Goal: Task Accomplishment & Management: Complete application form

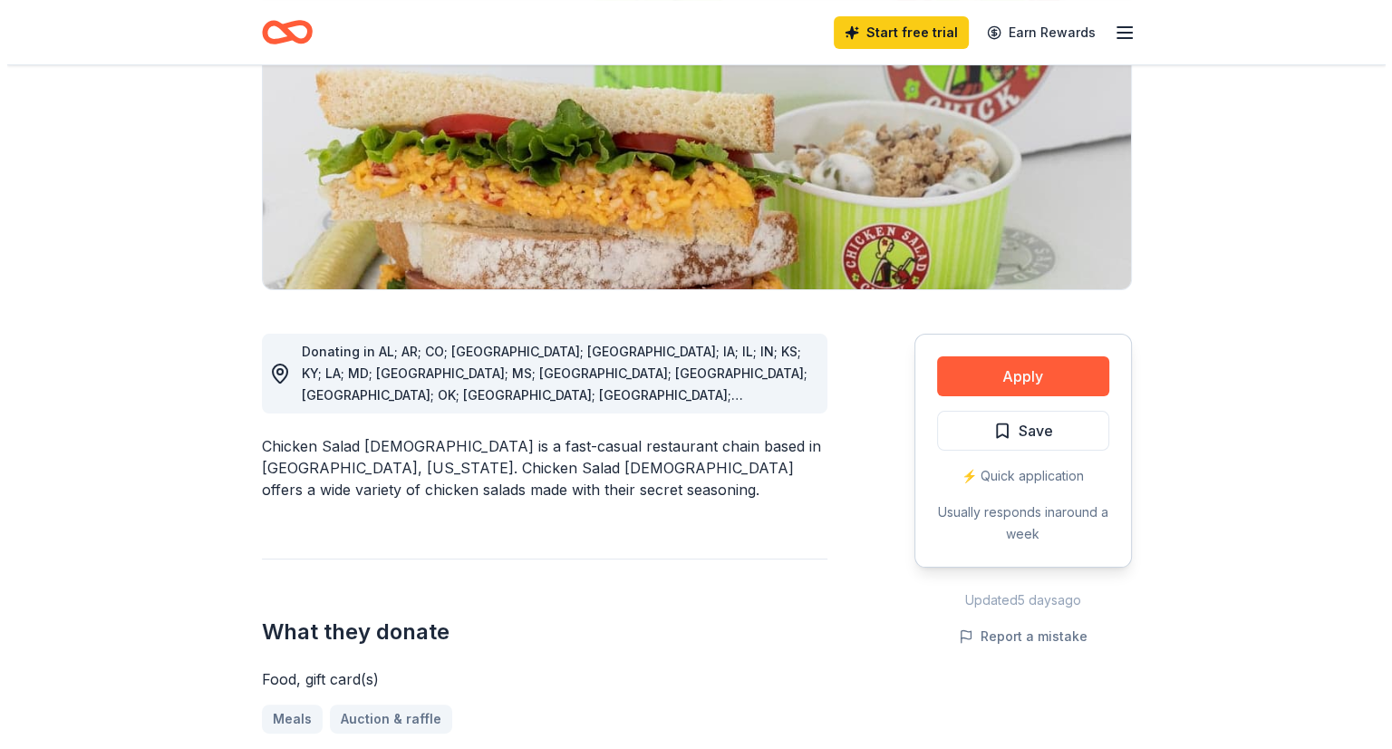
scroll to position [247, 0]
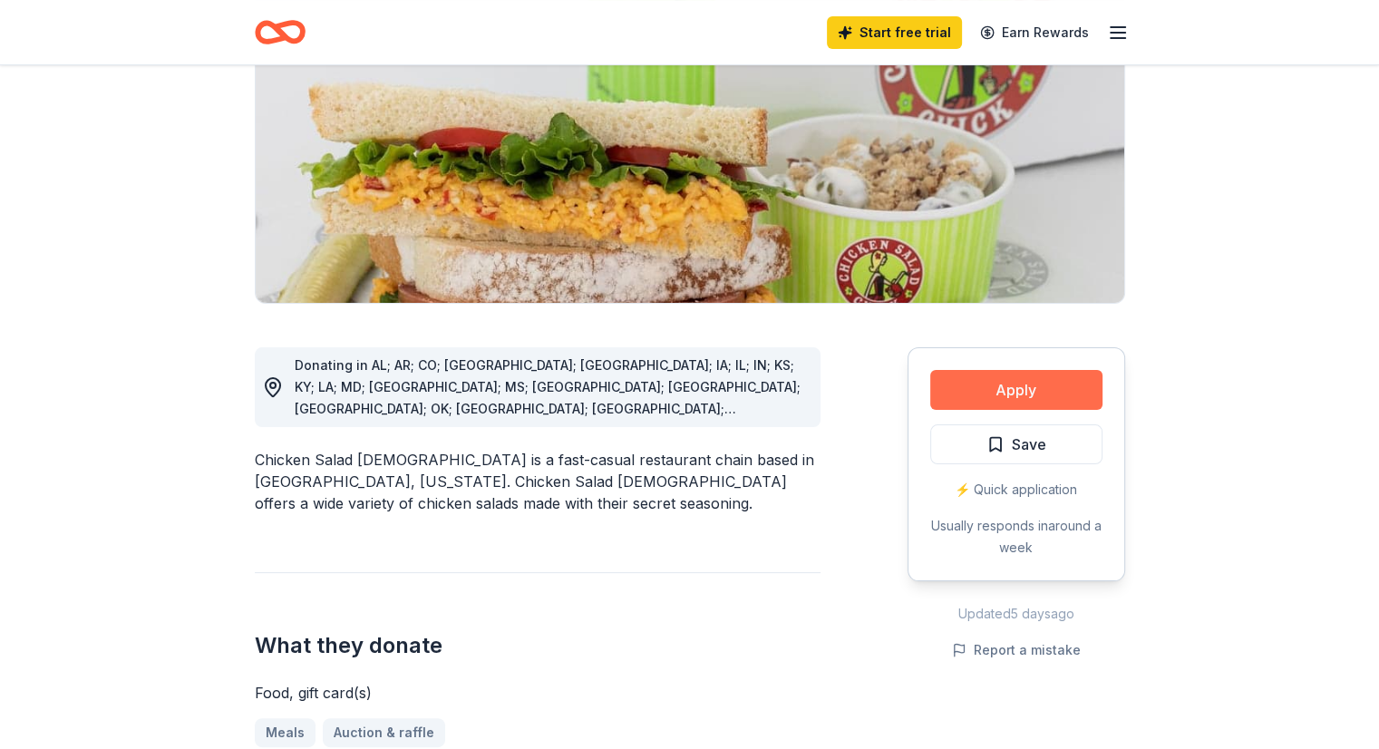
click at [987, 378] on button "Apply" at bounding box center [1016, 390] width 172 height 40
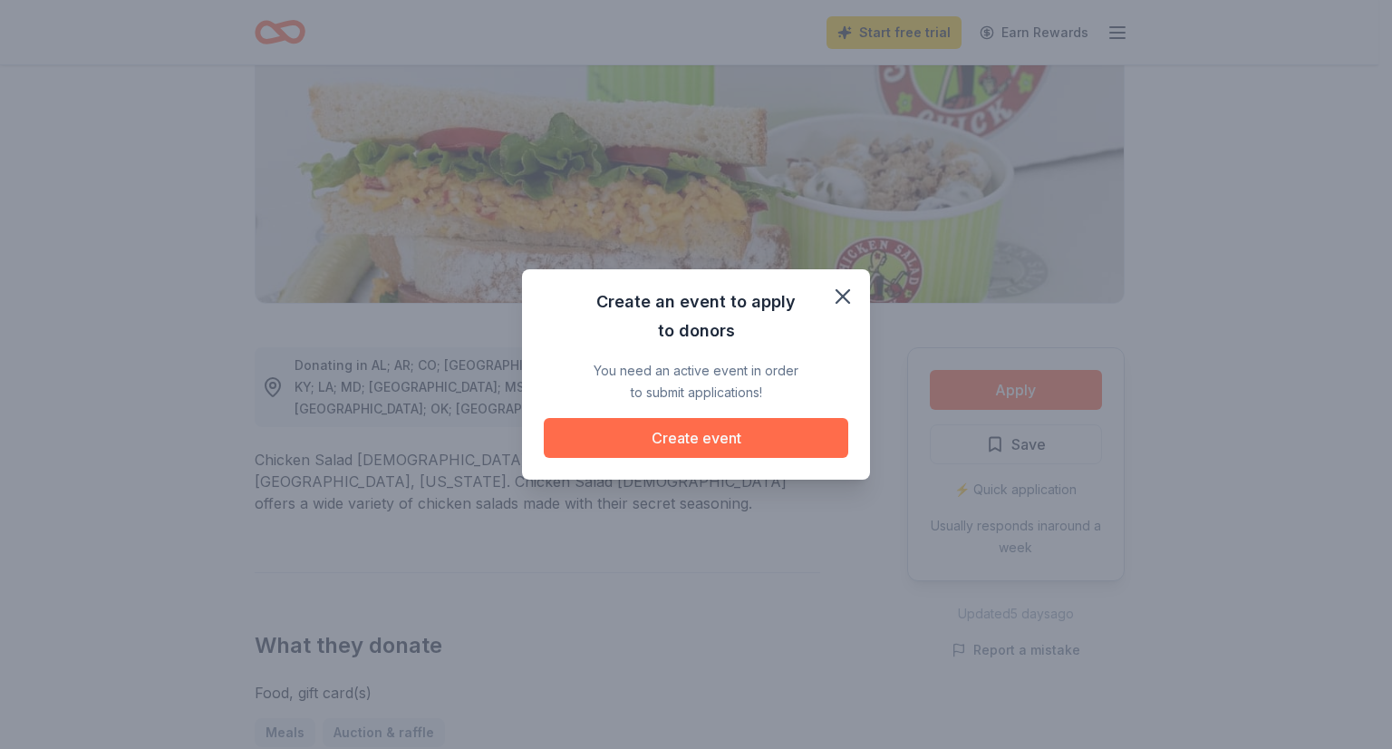
click at [618, 445] on button "Create event" at bounding box center [696, 438] width 305 height 40
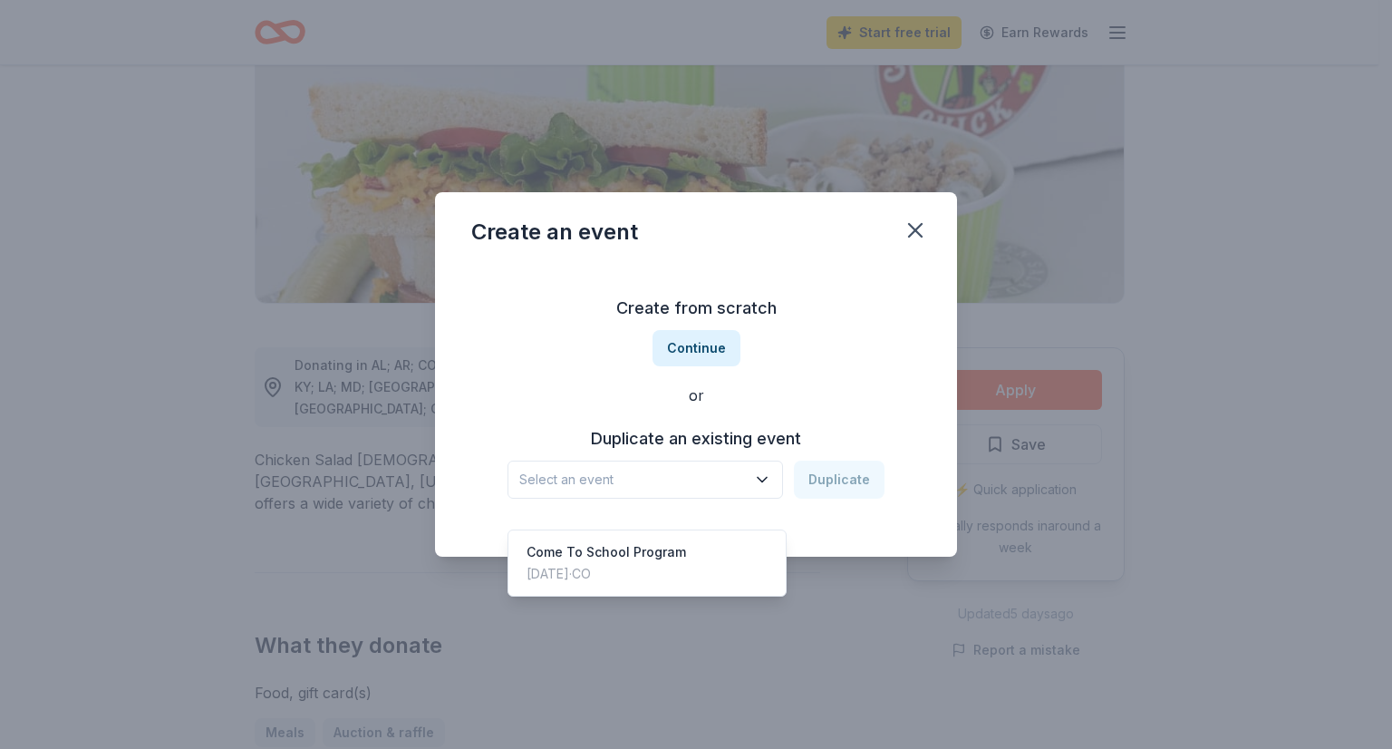
click at [765, 483] on icon "button" at bounding box center [762, 479] width 18 height 18
click at [824, 363] on div "Create from scratch Continue or Duplicate an existing event Select an event Dup…" at bounding box center [696, 396] width 450 height 263
click at [715, 481] on span "Select an event" at bounding box center [632, 480] width 227 height 22
click at [642, 541] on div "Come To School Program" at bounding box center [607, 552] width 160 height 22
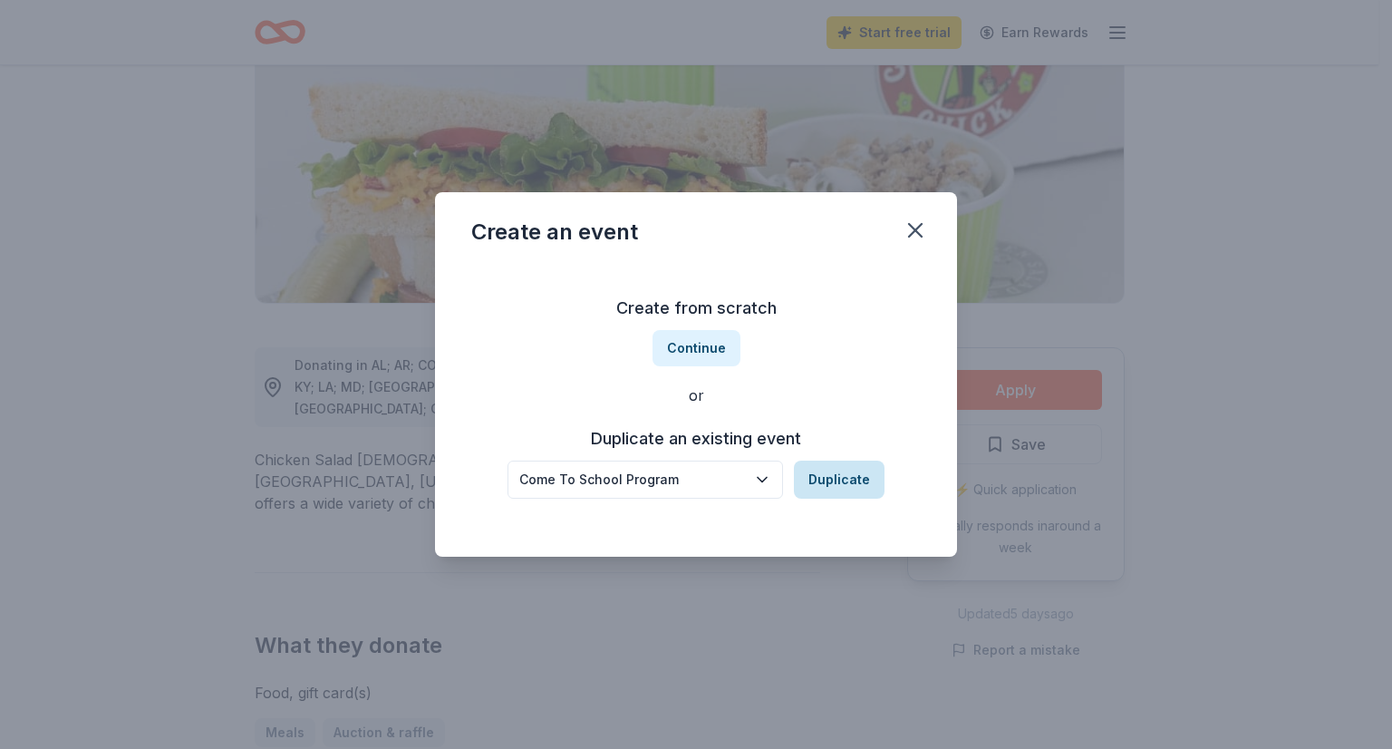
click at [837, 483] on button "Duplicate" at bounding box center [839, 479] width 91 height 38
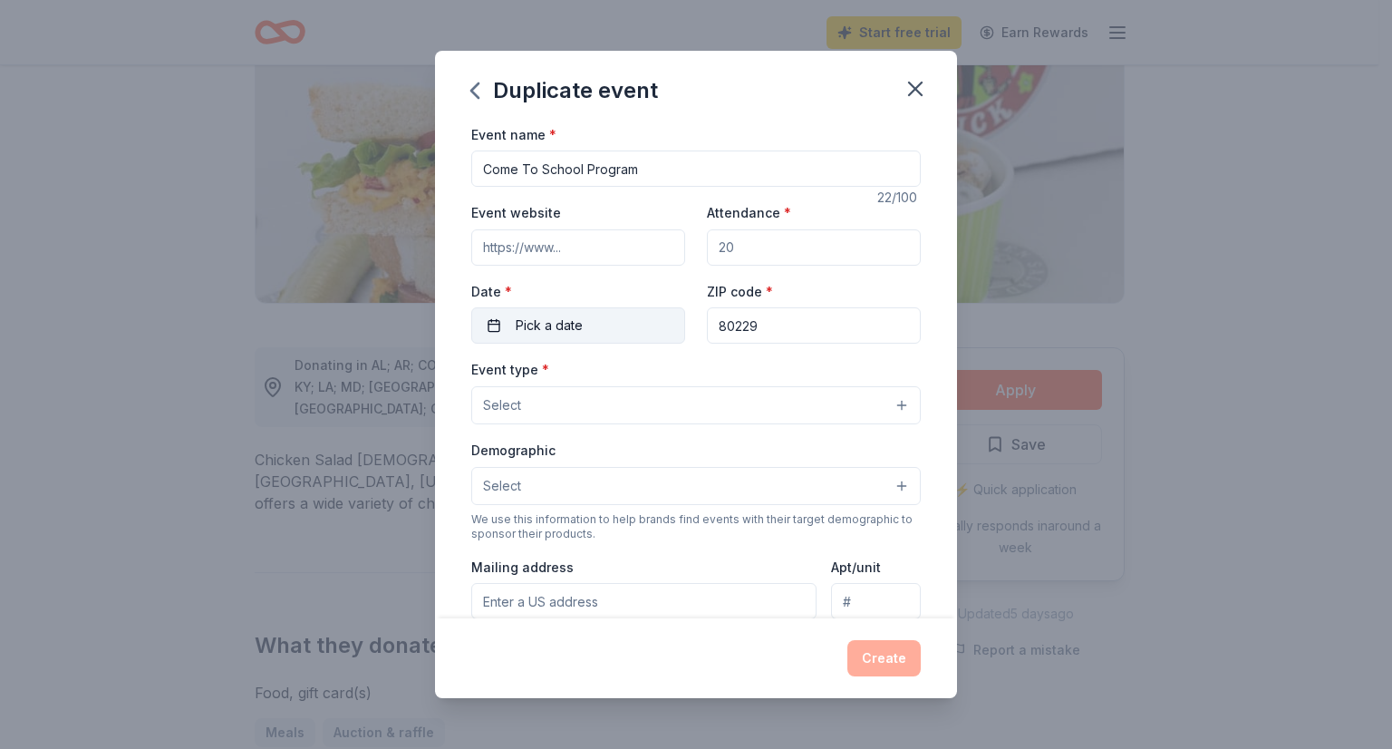
click at [598, 322] on button "Pick a date" at bounding box center [578, 325] width 214 height 36
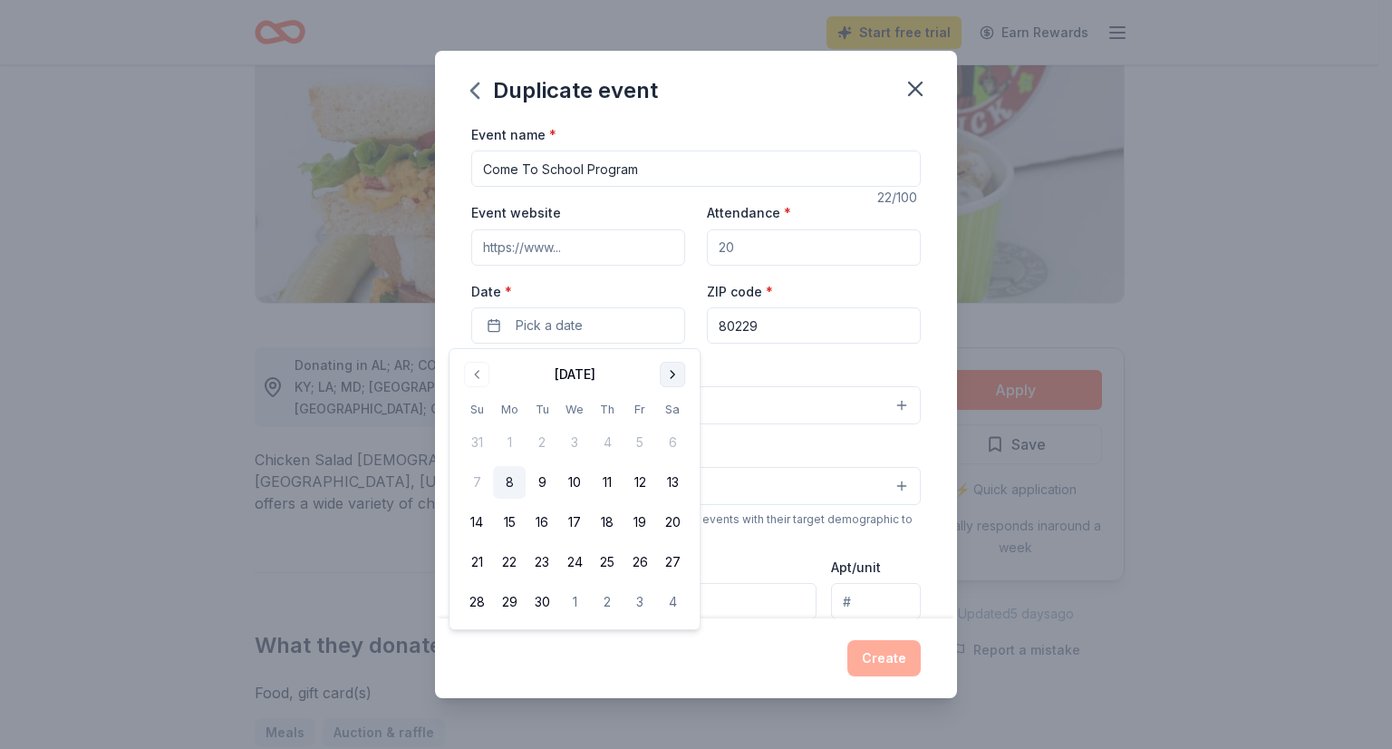
click at [677, 383] on button "Go to next month" at bounding box center [672, 374] width 25 height 25
click at [640, 518] on button "19" at bounding box center [640, 522] width 33 height 33
click at [767, 436] on div "Event type * Select Demographic Select We use this information to help brands f…" at bounding box center [696, 549] width 450 height 382
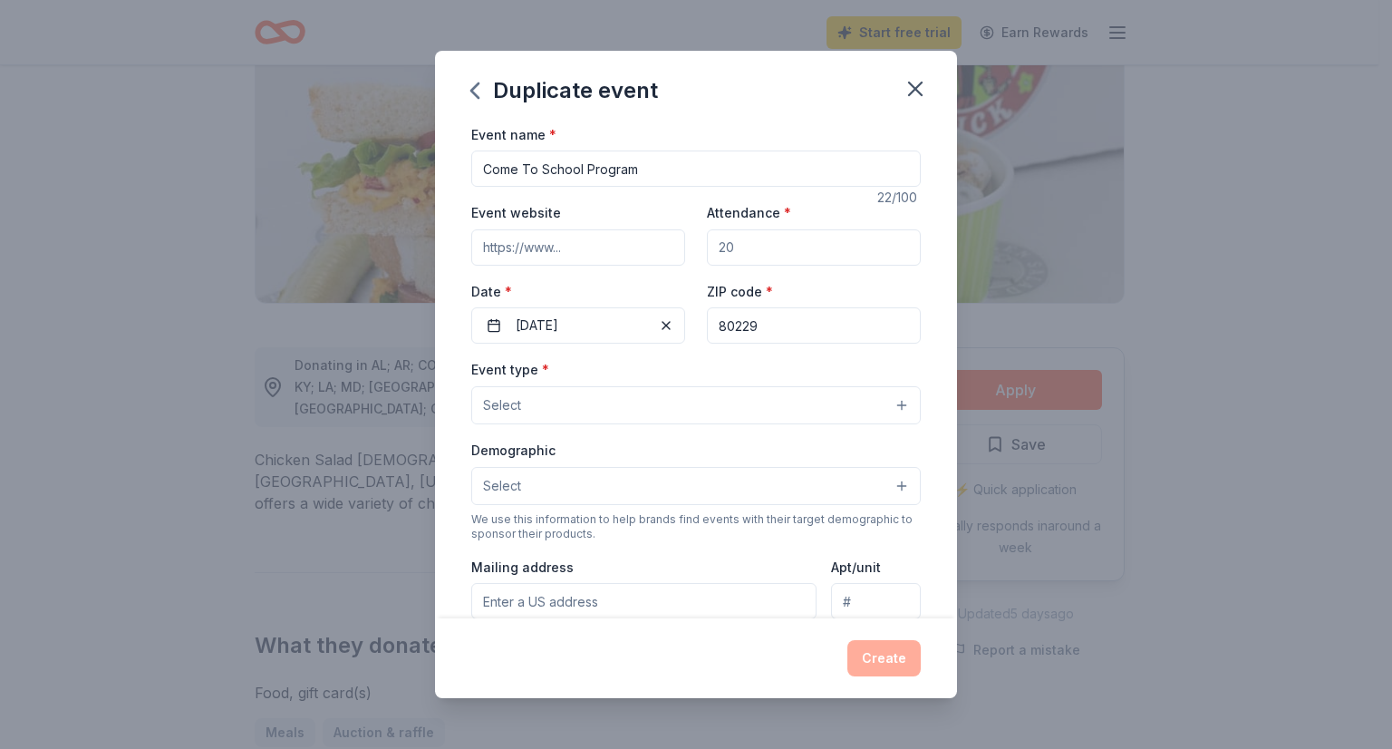
click at [740, 400] on button "Select" at bounding box center [696, 405] width 450 height 38
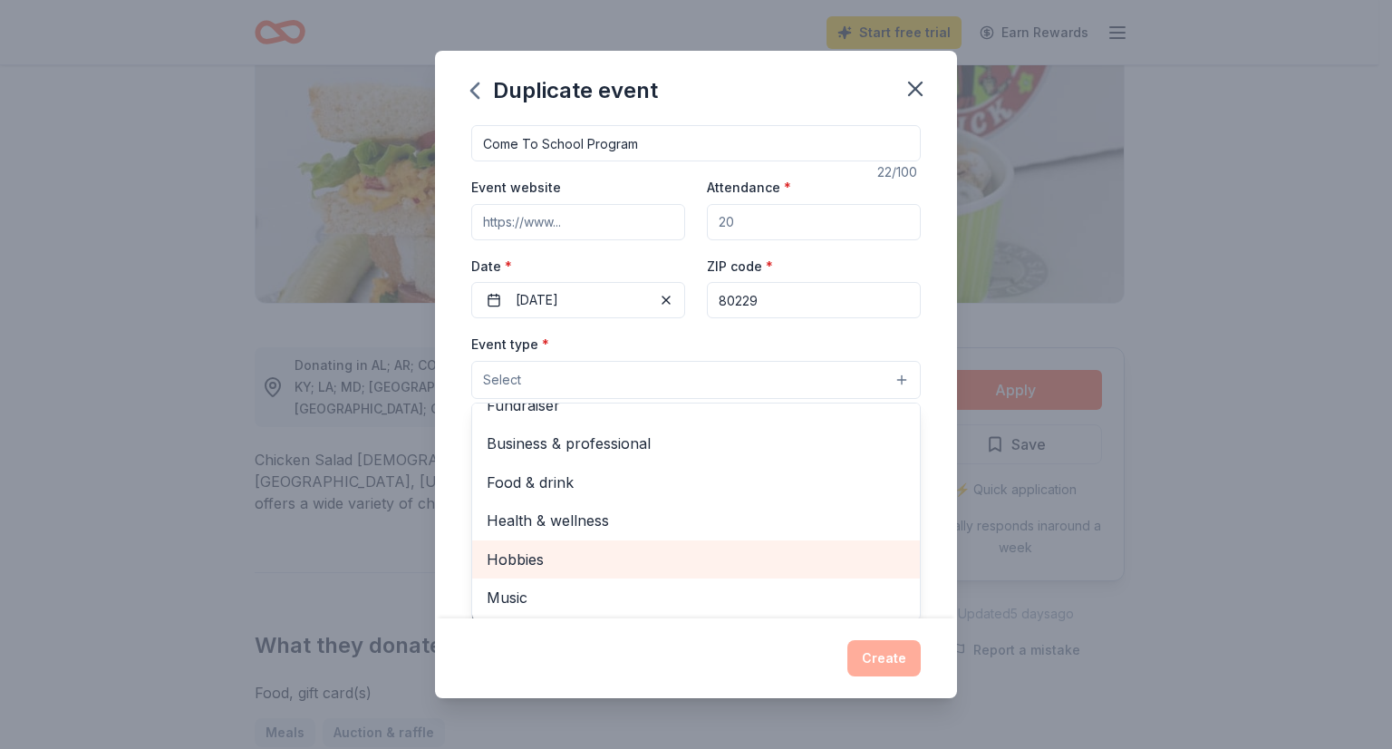
scroll to position [0, 0]
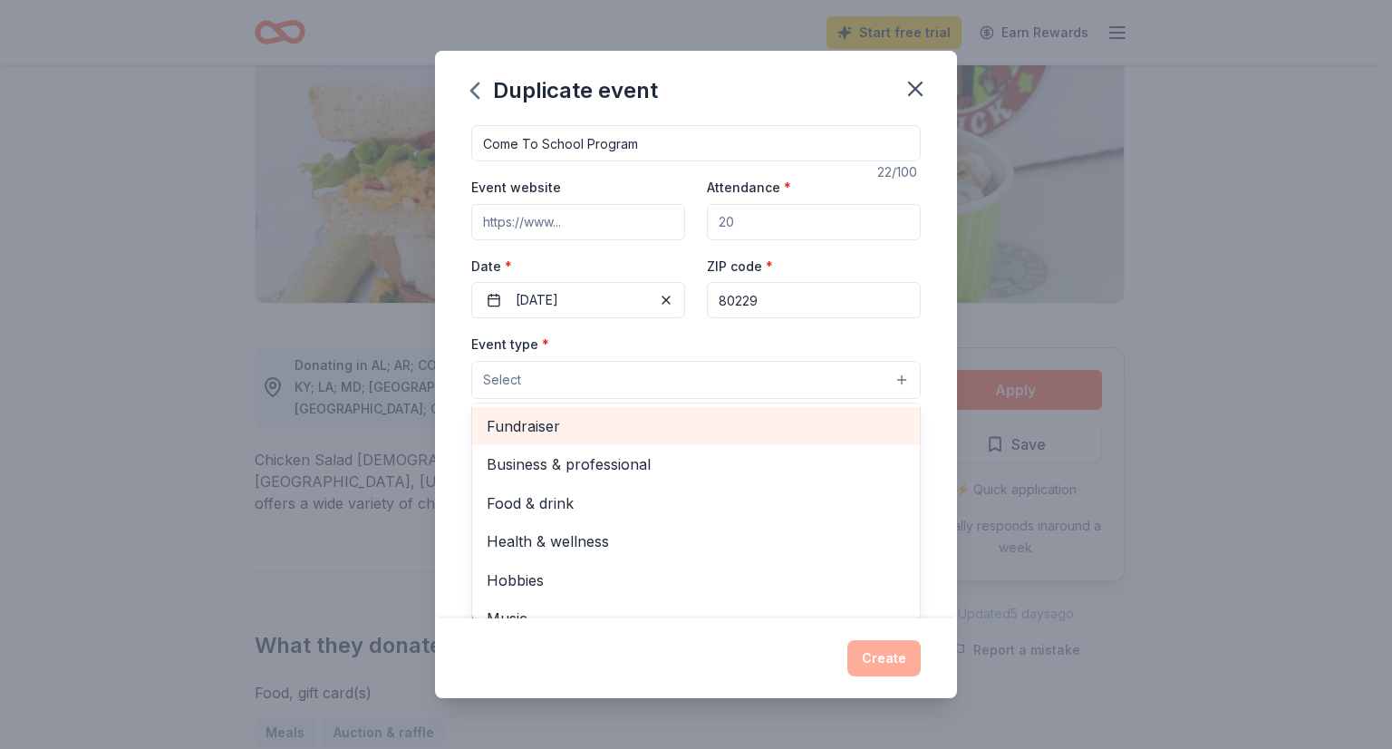
click at [683, 432] on span "Fundraiser" at bounding box center [696, 426] width 419 height 24
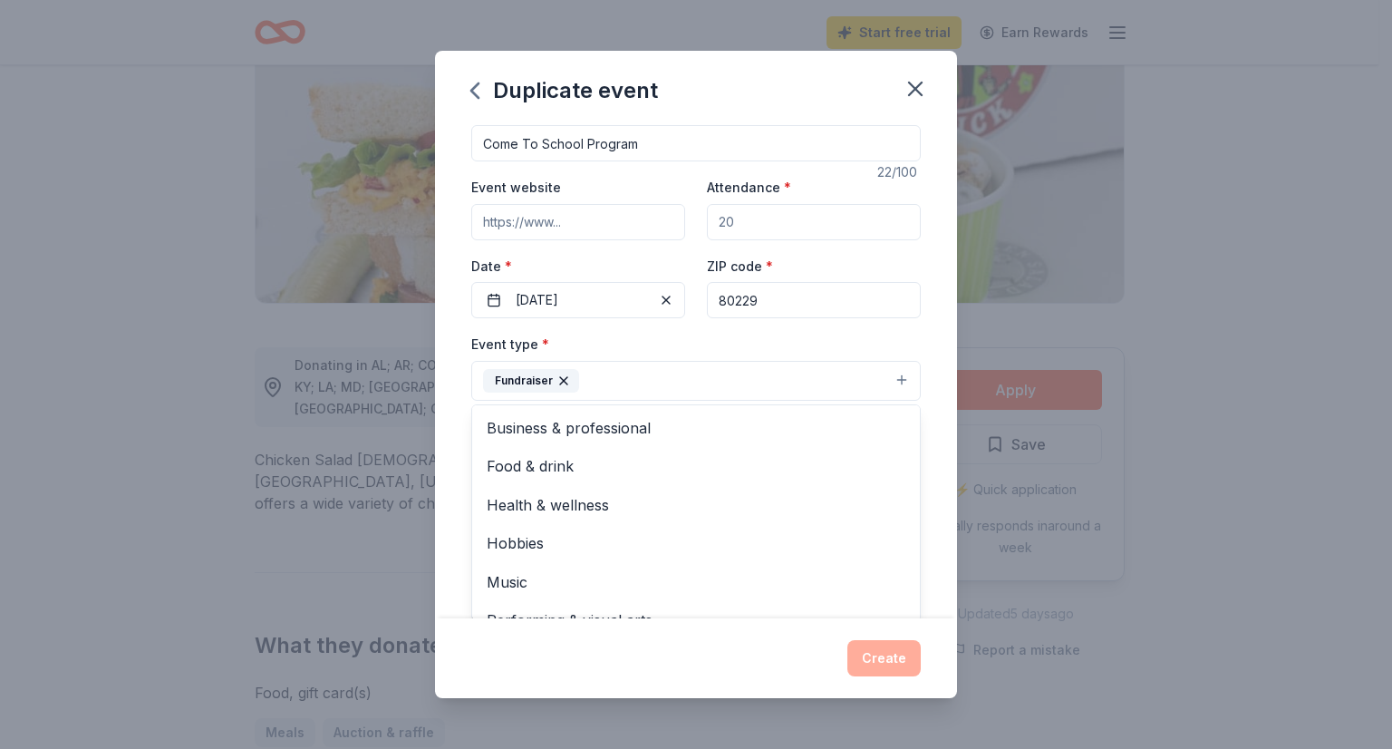
click at [774, 343] on div "Event type * Fundraiser Business & professional Food & drink Health & wellness …" at bounding box center [696, 367] width 450 height 68
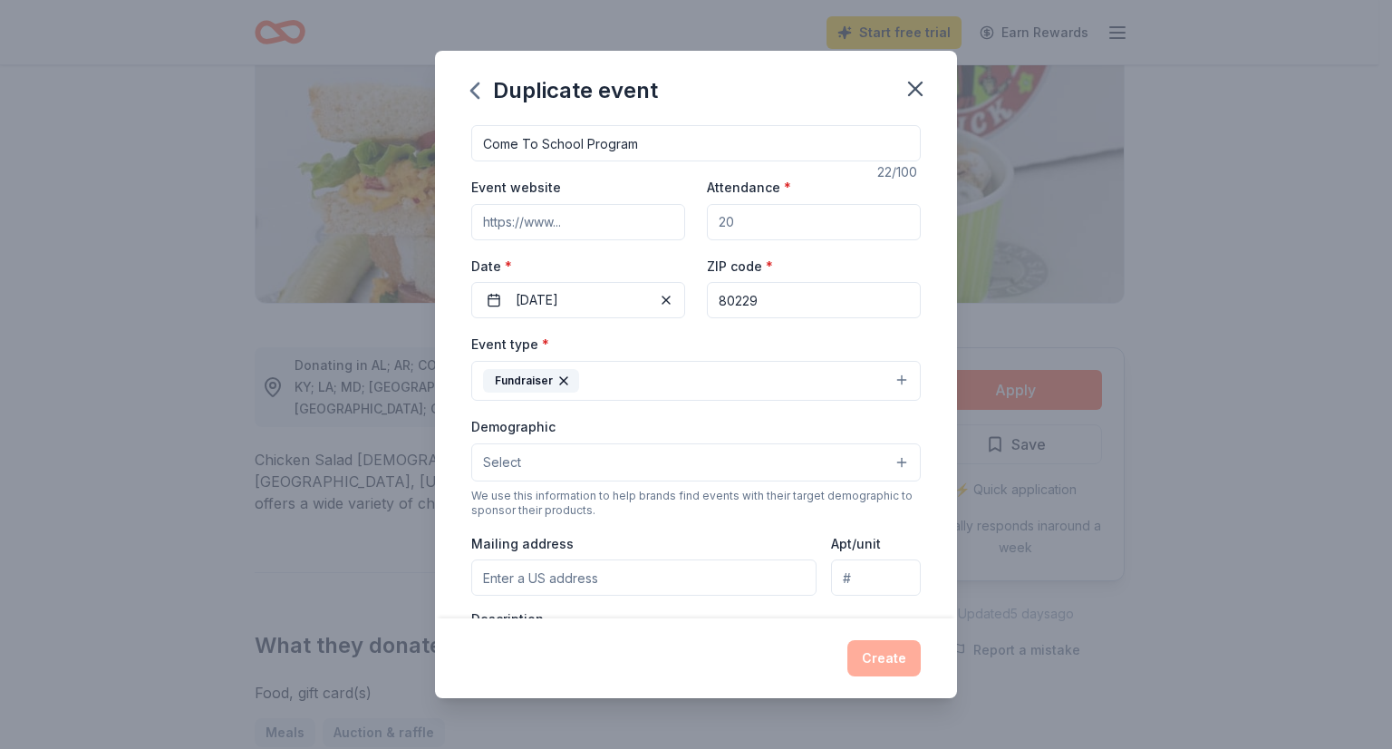
click at [758, 458] on button "Select" at bounding box center [696, 462] width 450 height 38
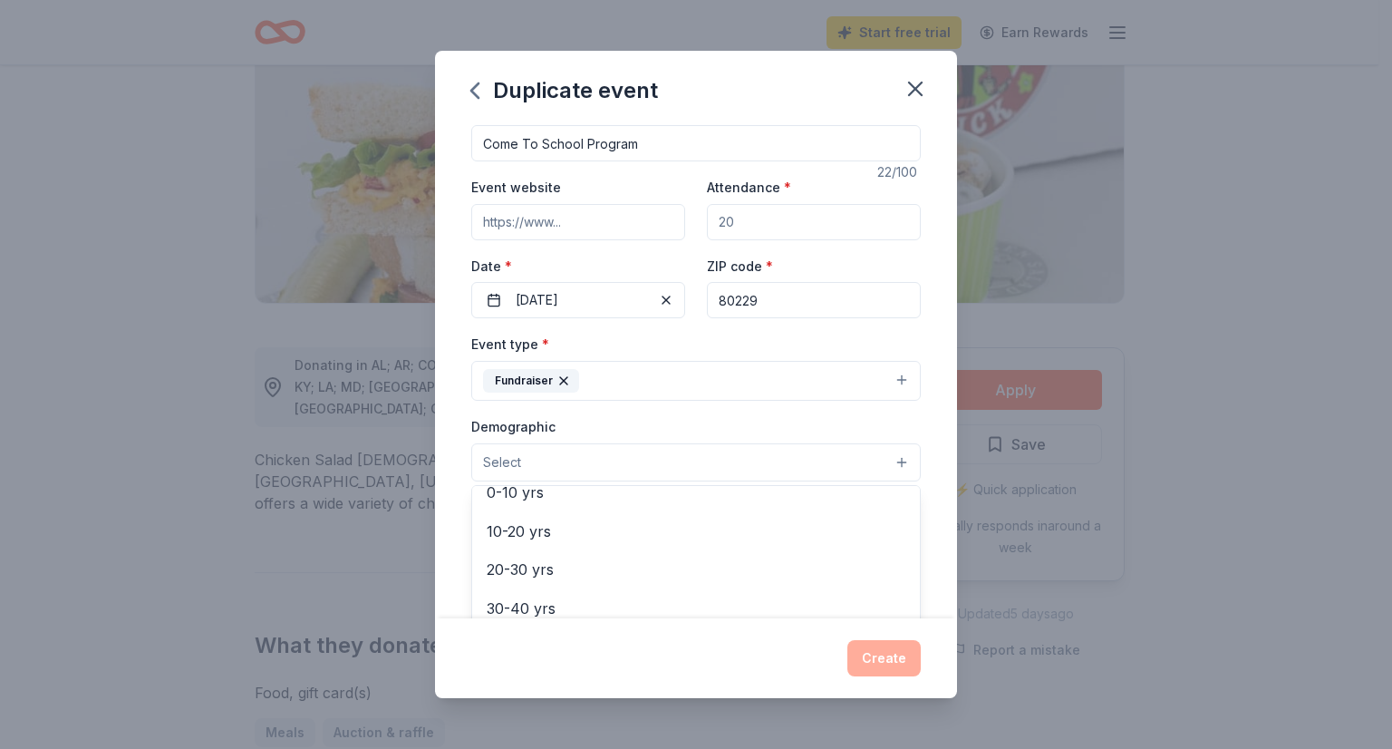
scroll to position [170, 0]
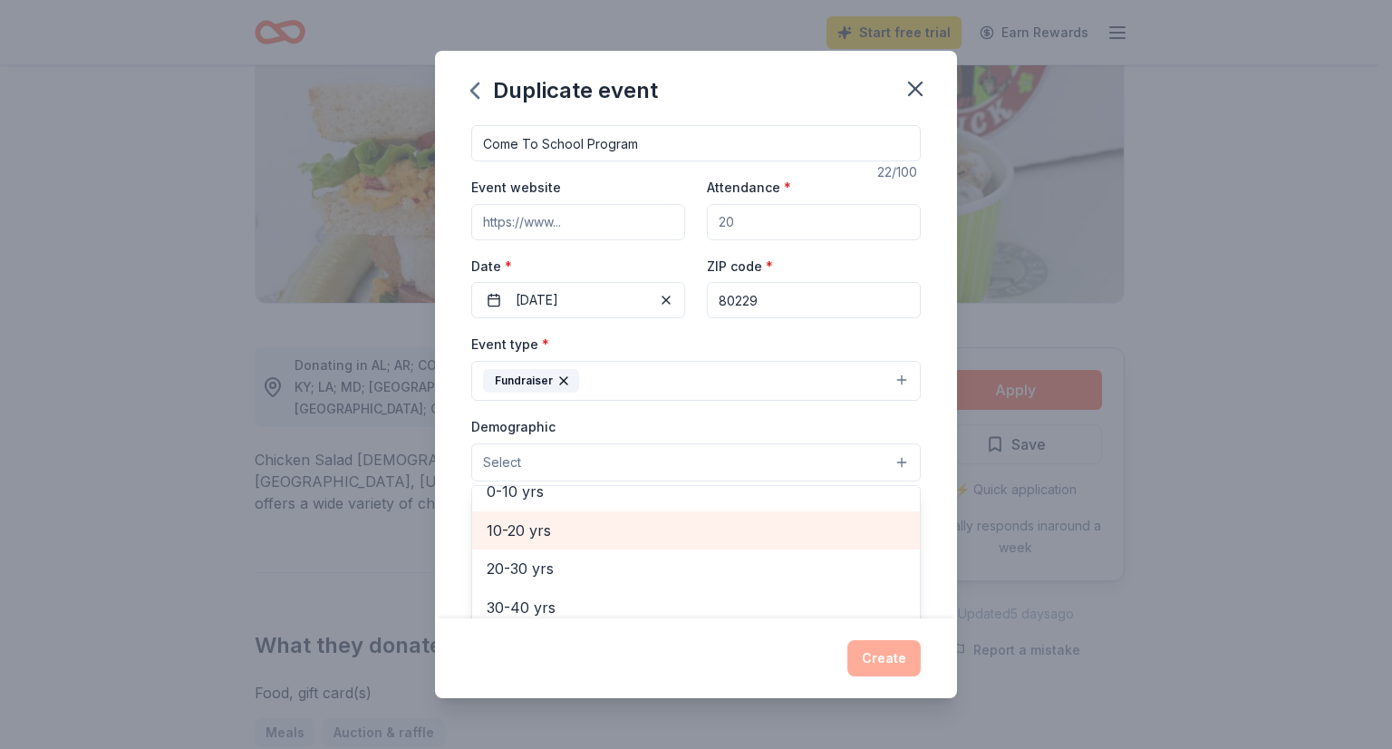
click at [743, 519] on span "10-20 yrs" at bounding box center [696, 530] width 419 height 24
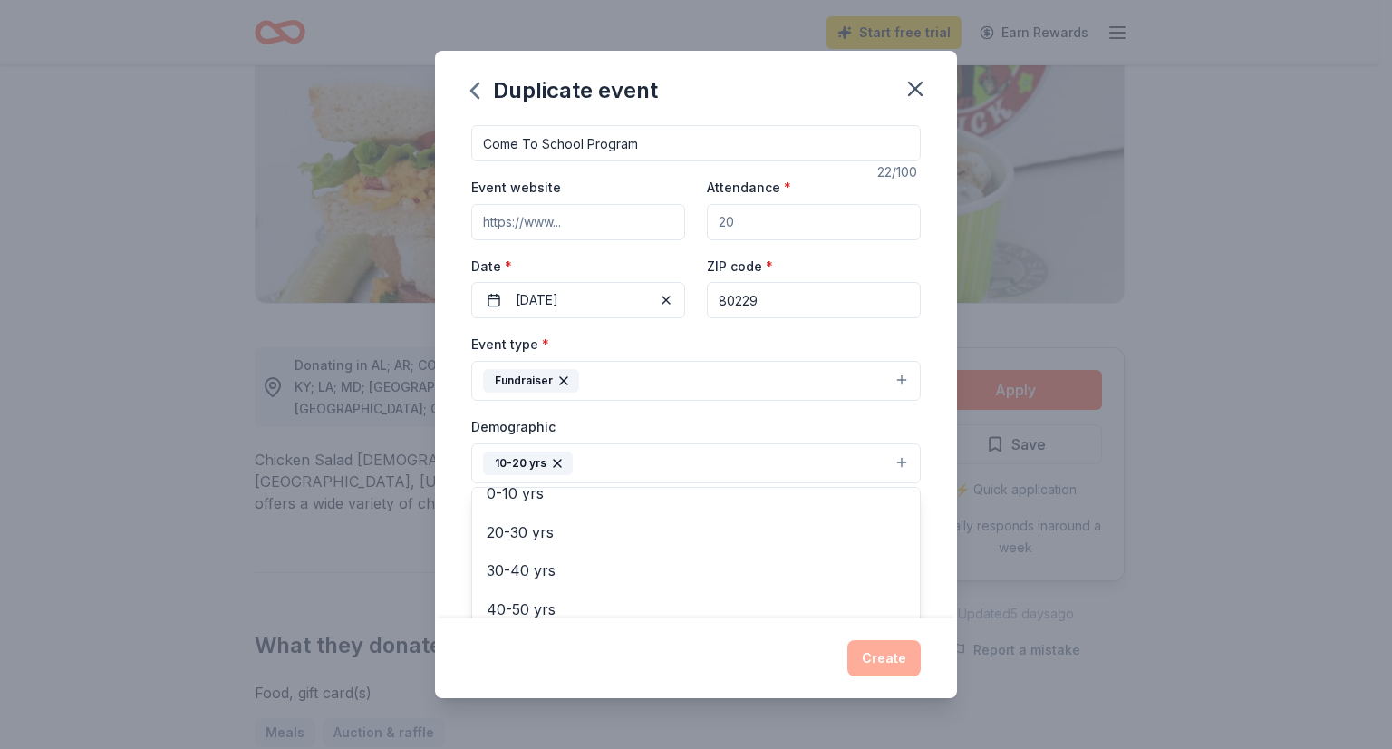
click at [930, 422] on div "Event name * Come To School Program 22 /100 Event website Attendance * Date * […" at bounding box center [696, 371] width 522 height 496
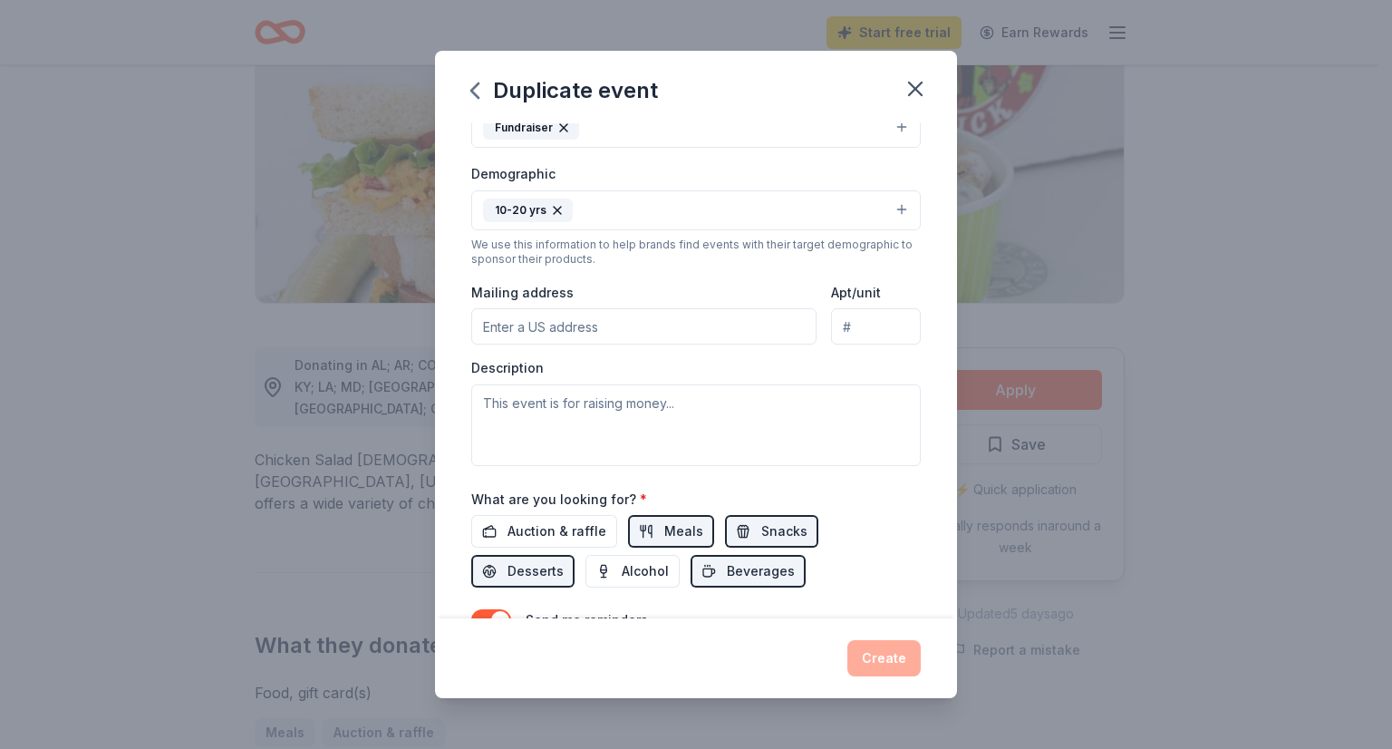
scroll to position [272, 0]
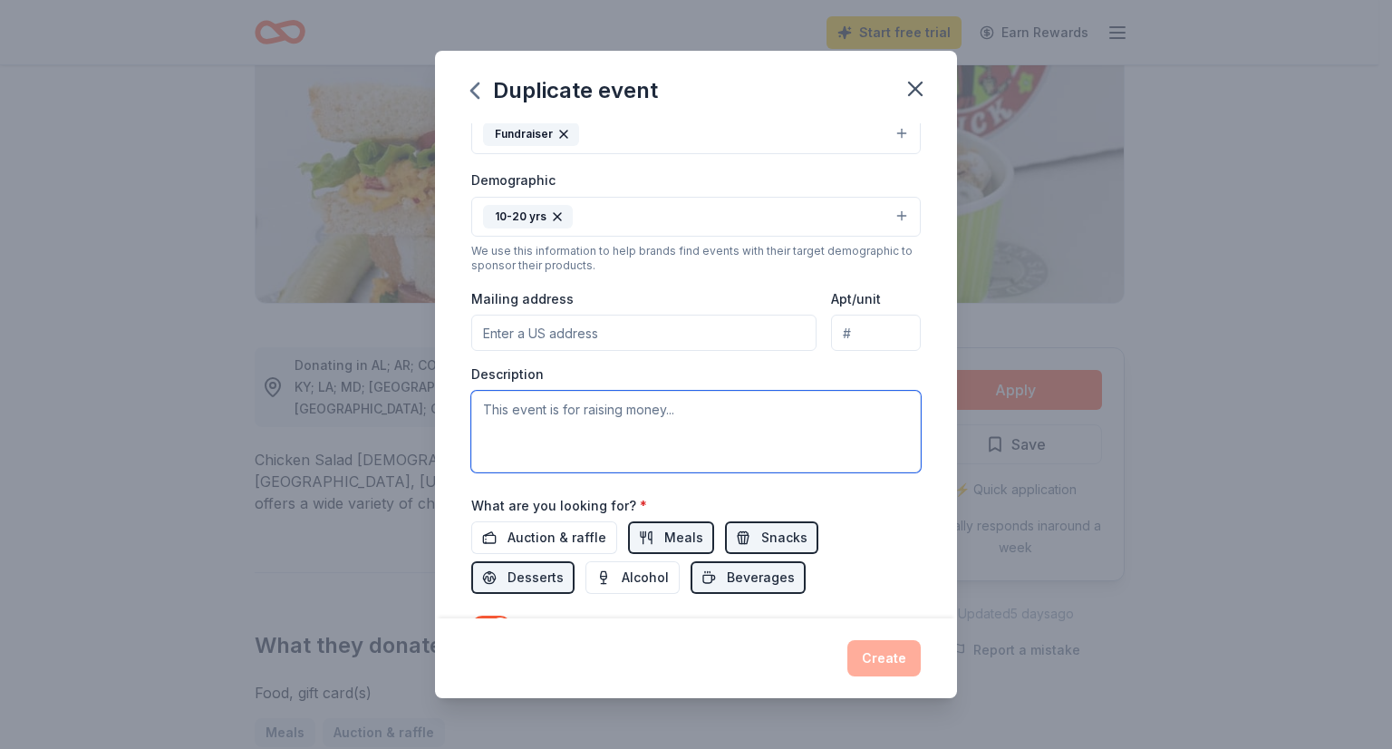
click at [660, 421] on textarea at bounding box center [696, 432] width 450 height 82
type textarea "This event is to try and improve attendance and celebrate the successes of stud…"
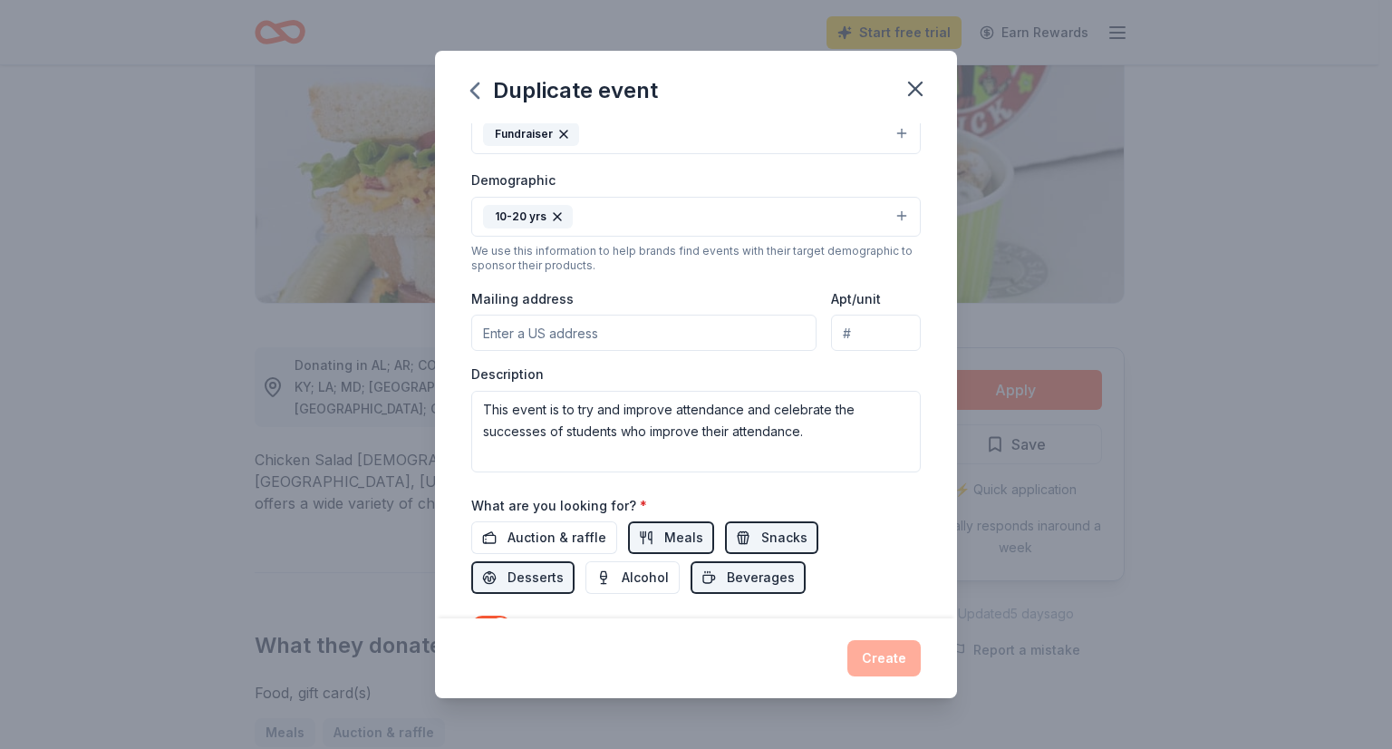
click at [642, 329] on input "Mailing address" at bounding box center [643, 333] width 345 height 36
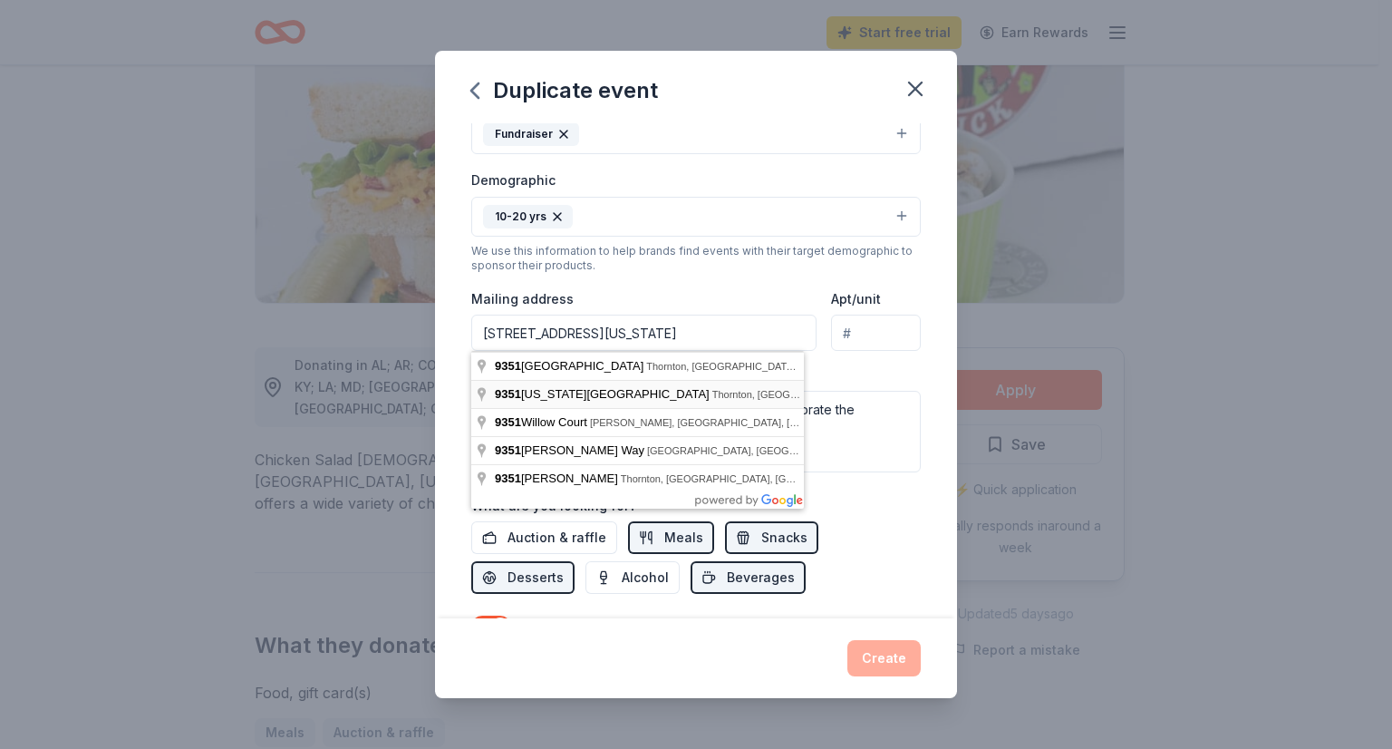
type input "[STREET_ADDRESS][US_STATE]"
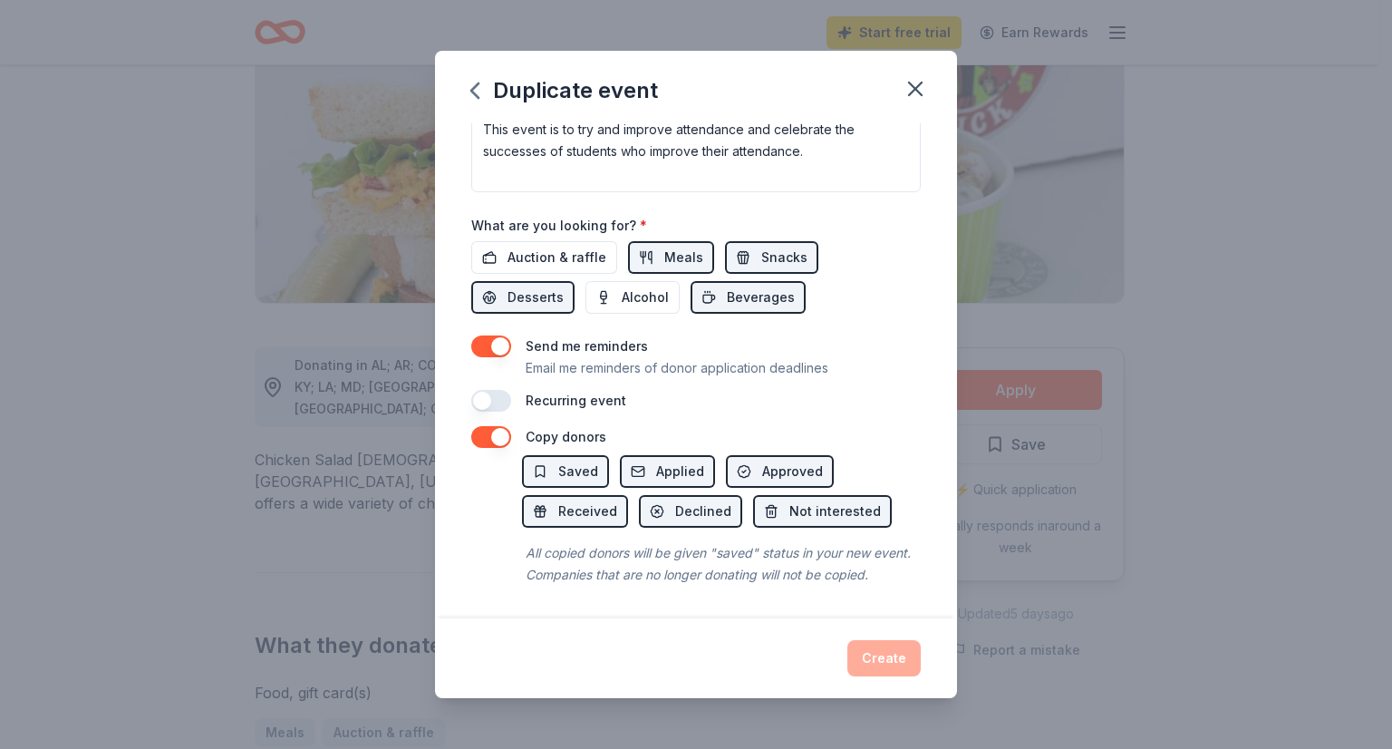
scroll to position [571, 0]
click at [848, 390] on div "Recurring event" at bounding box center [696, 401] width 450 height 22
drag, startPoint x: 870, startPoint y: 359, endPoint x: 862, endPoint y: 282, distance: 77.5
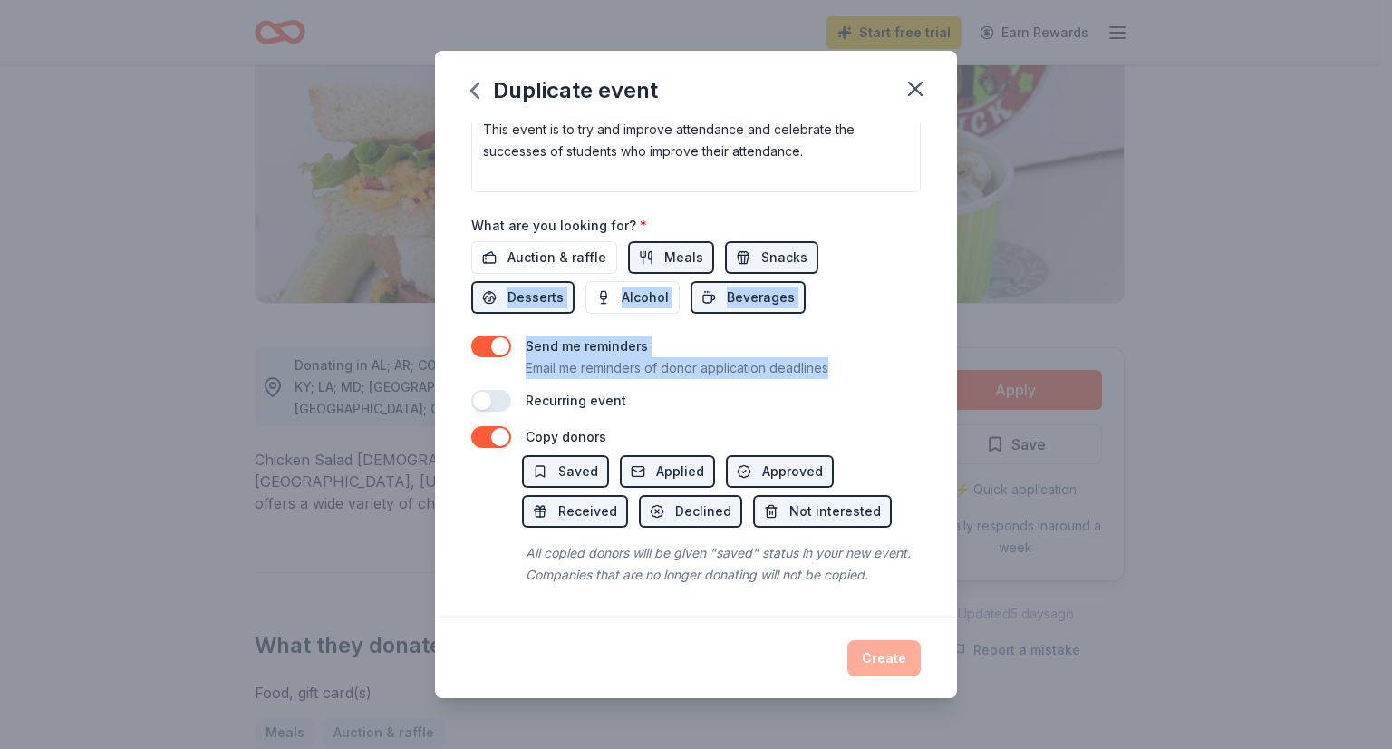
scroll to position [573, 0]
click at [862, 282] on div "Auction & raffle Meals Snacks Desserts Alcohol Beverages" at bounding box center [696, 277] width 450 height 73
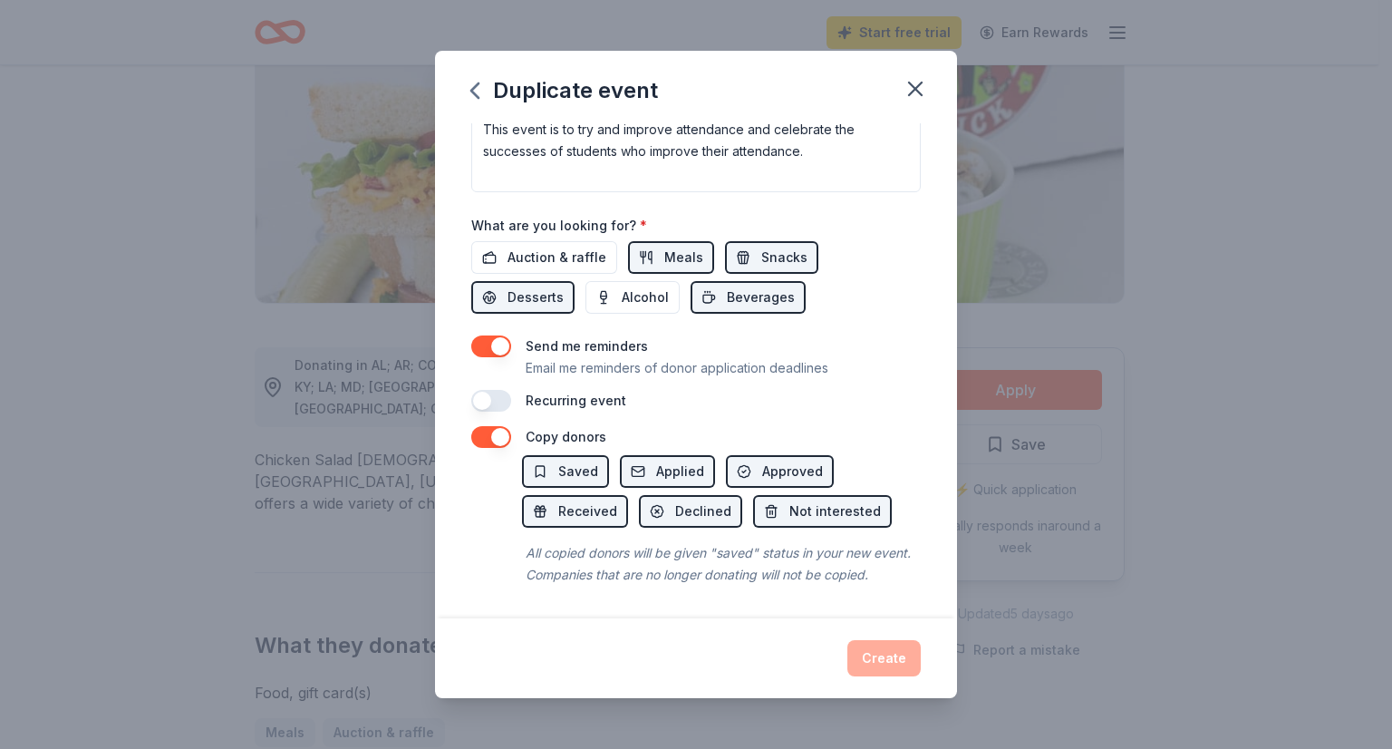
click at [862, 282] on div "Auction & raffle Meals Snacks Desserts Alcohol Beverages" at bounding box center [696, 277] width 450 height 73
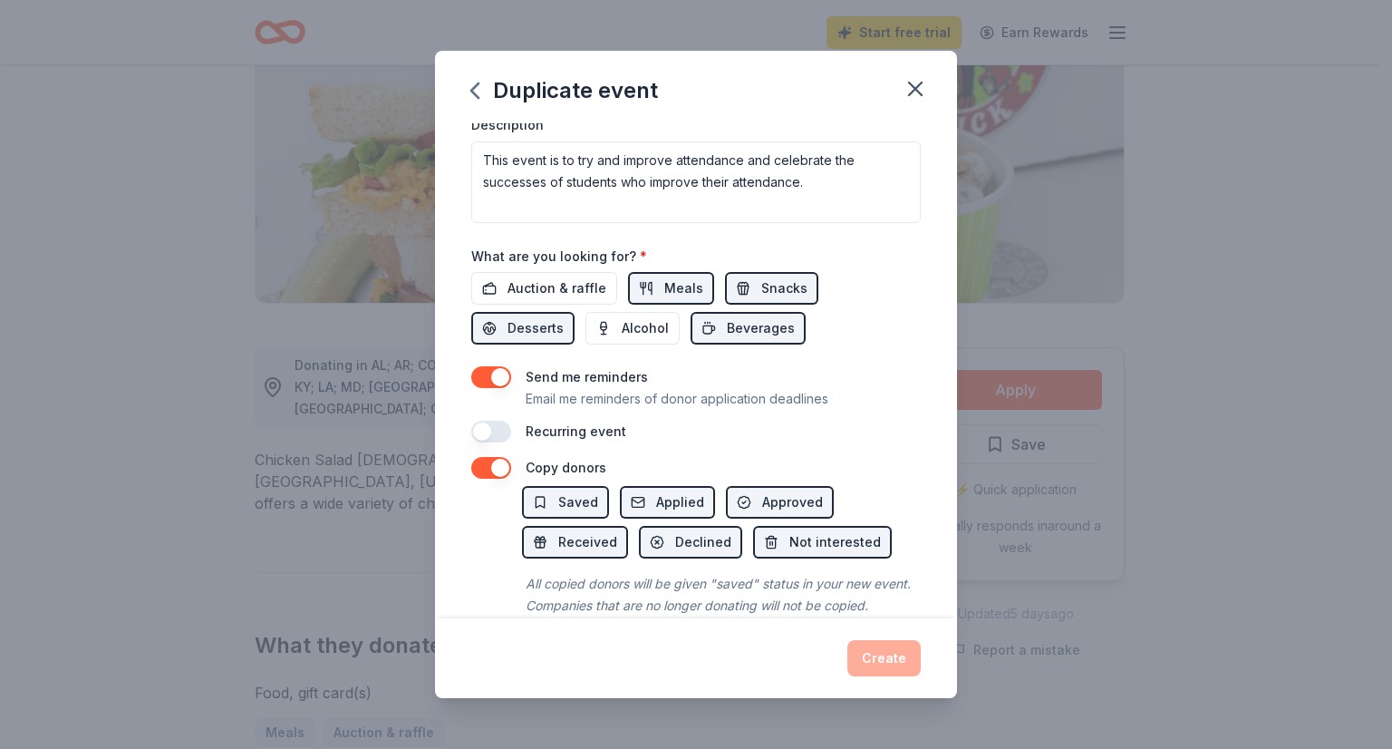
scroll to position [522, 0]
click at [500, 431] on button "button" at bounding box center [491, 431] width 40 height 22
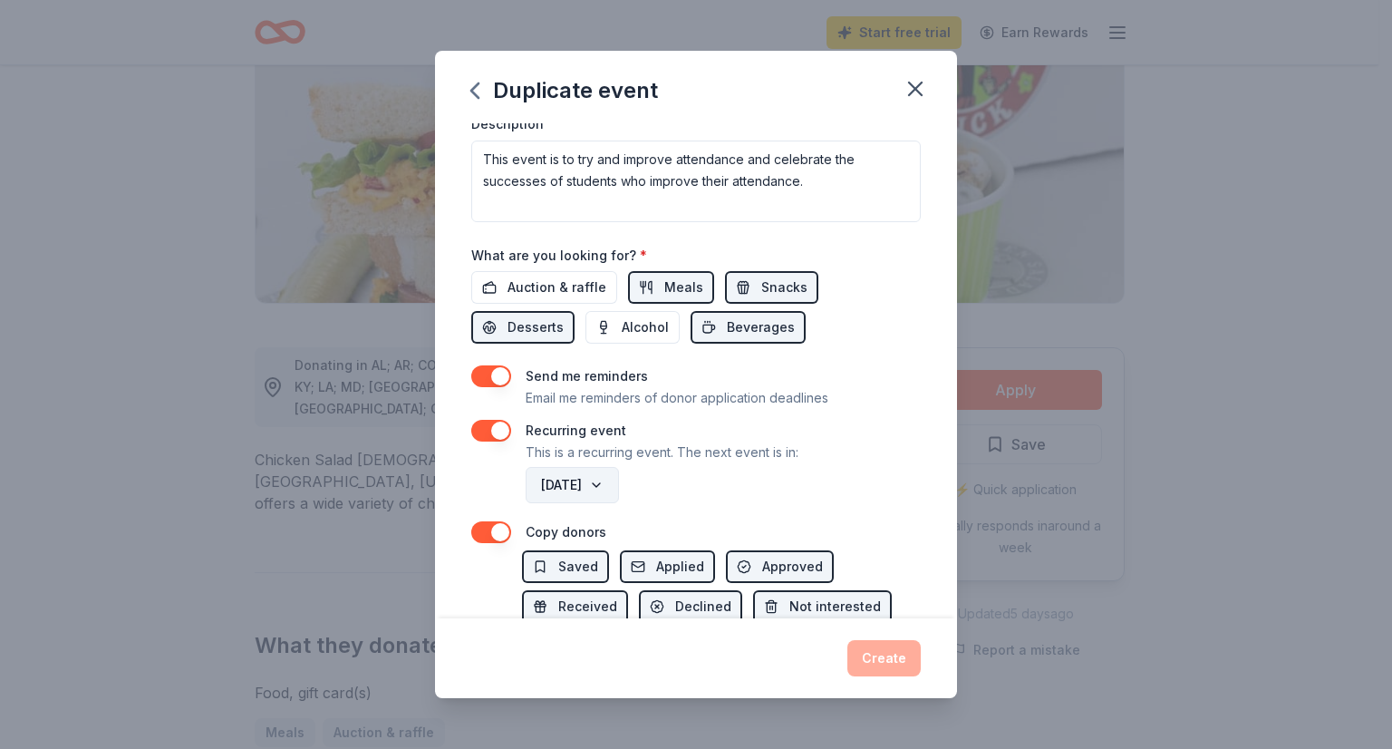
click at [619, 487] on button "[DATE]" at bounding box center [572, 485] width 93 height 36
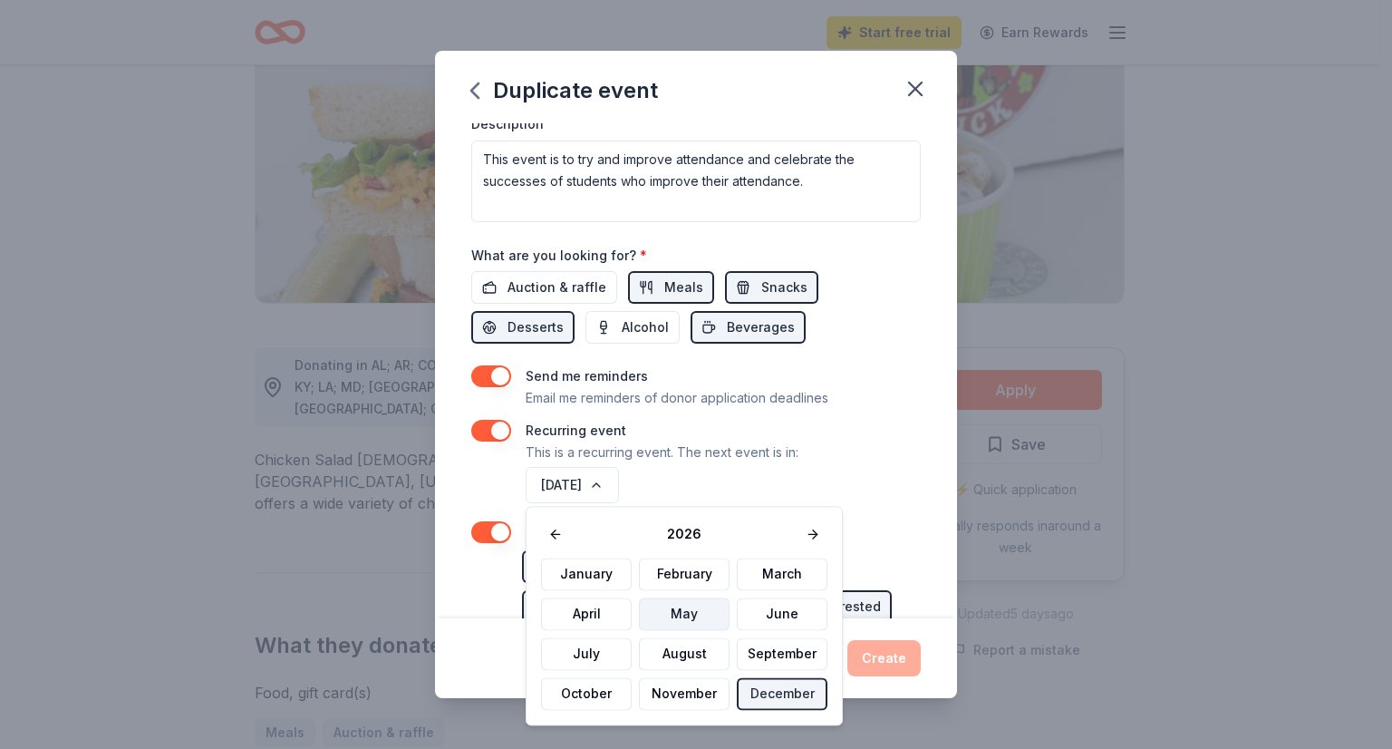
click at [663, 621] on button "May" at bounding box center [684, 613] width 91 height 33
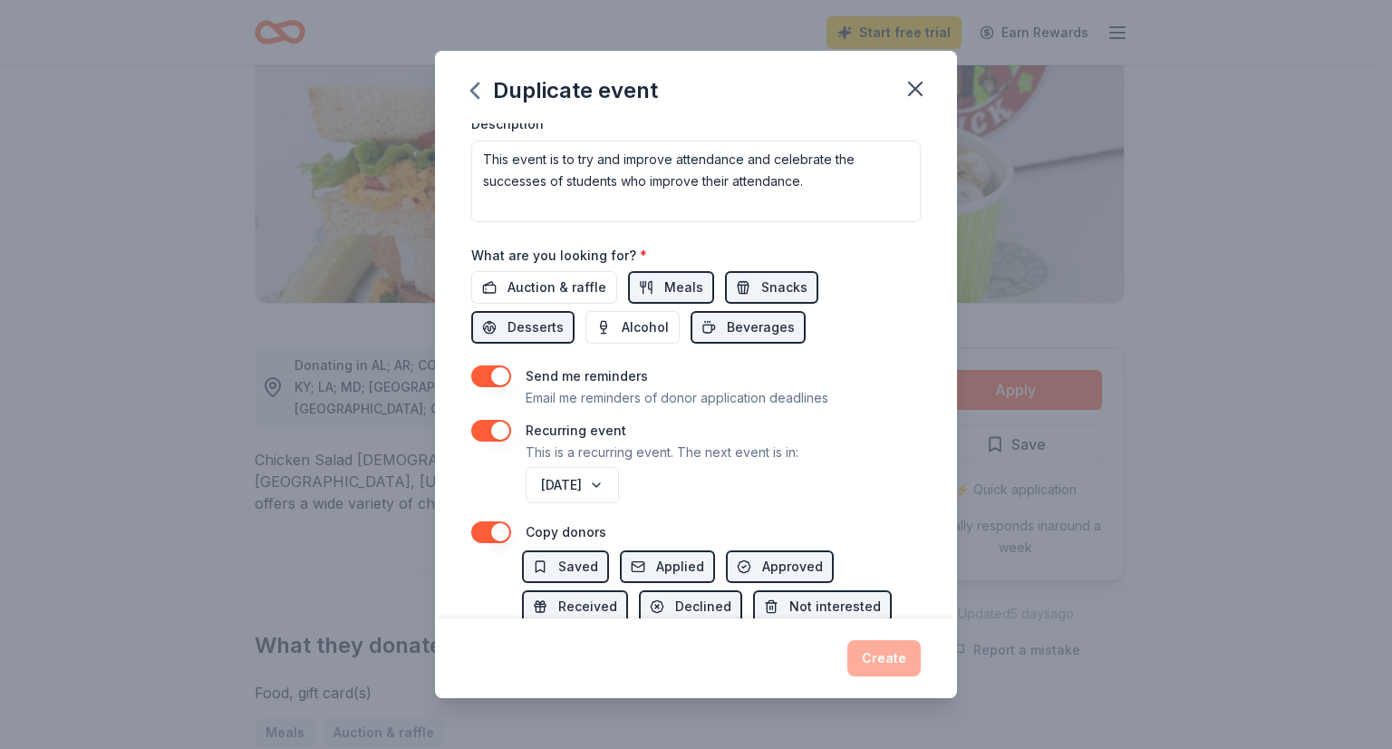
scroll to position [638, 0]
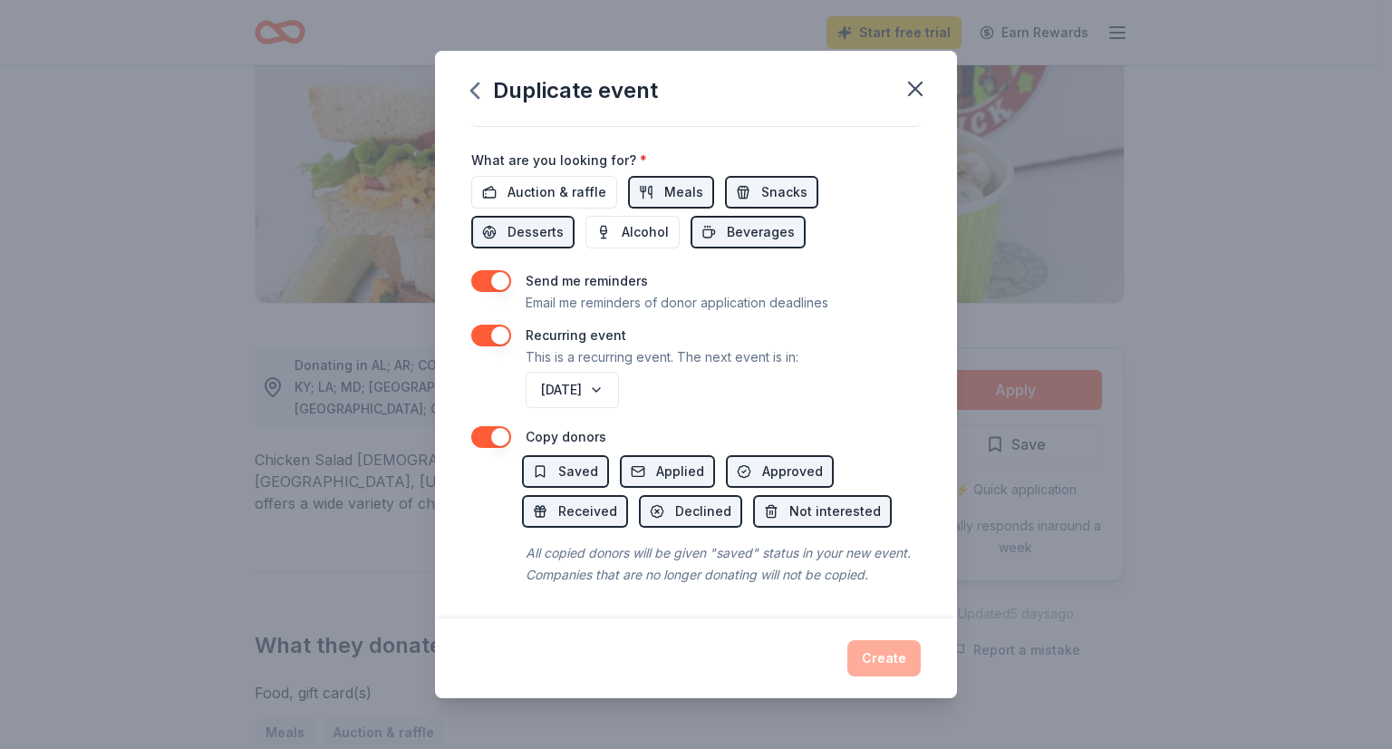
click at [883, 657] on div "Create" at bounding box center [696, 658] width 450 height 36
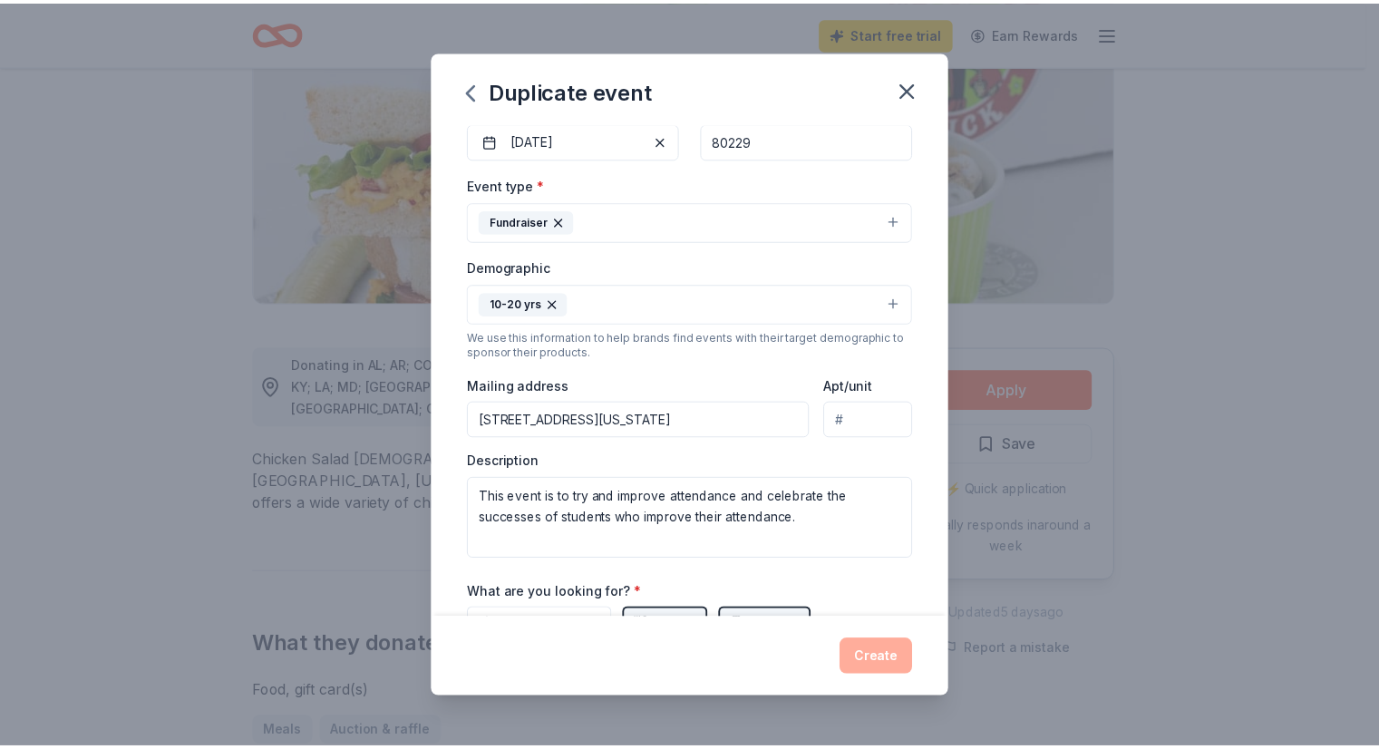
scroll to position [0, 0]
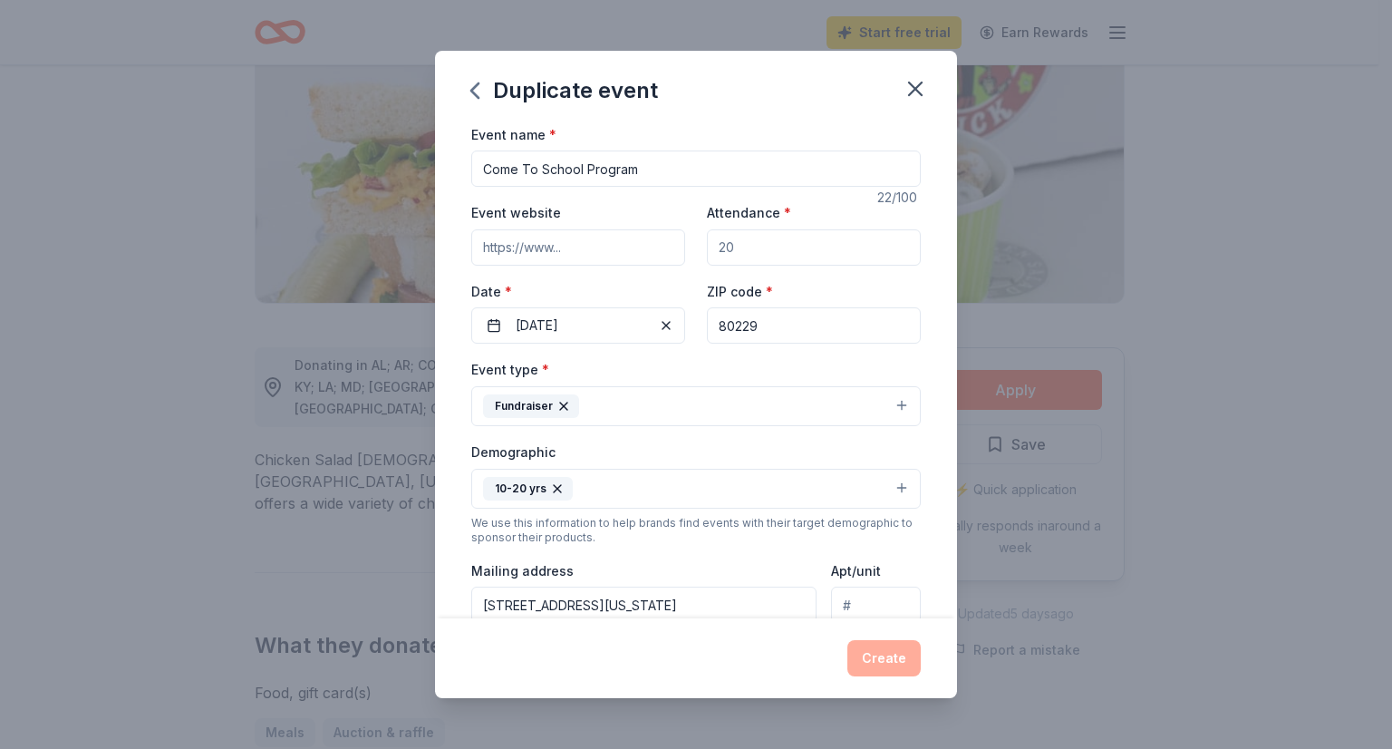
click at [823, 258] on input "Attendance *" at bounding box center [814, 247] width 214 height 36
type input "100"
click at [736, 178] on input "Come To School Program" at bounding box center [696, 168] width 450 height 36
type input "C"
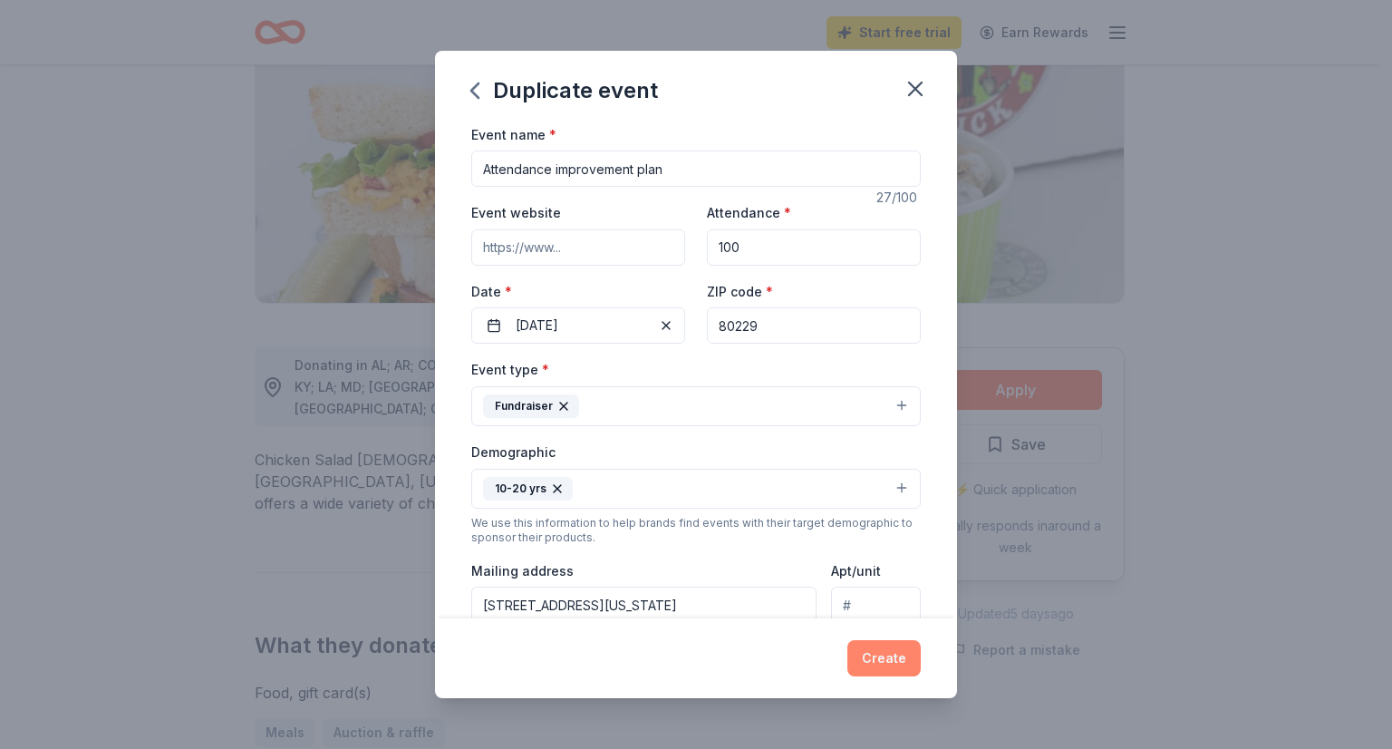
type input "Attendance improvement plan"
click at [878, 649] on button "Create" at bounding box center [883, 658] width 73 height 36
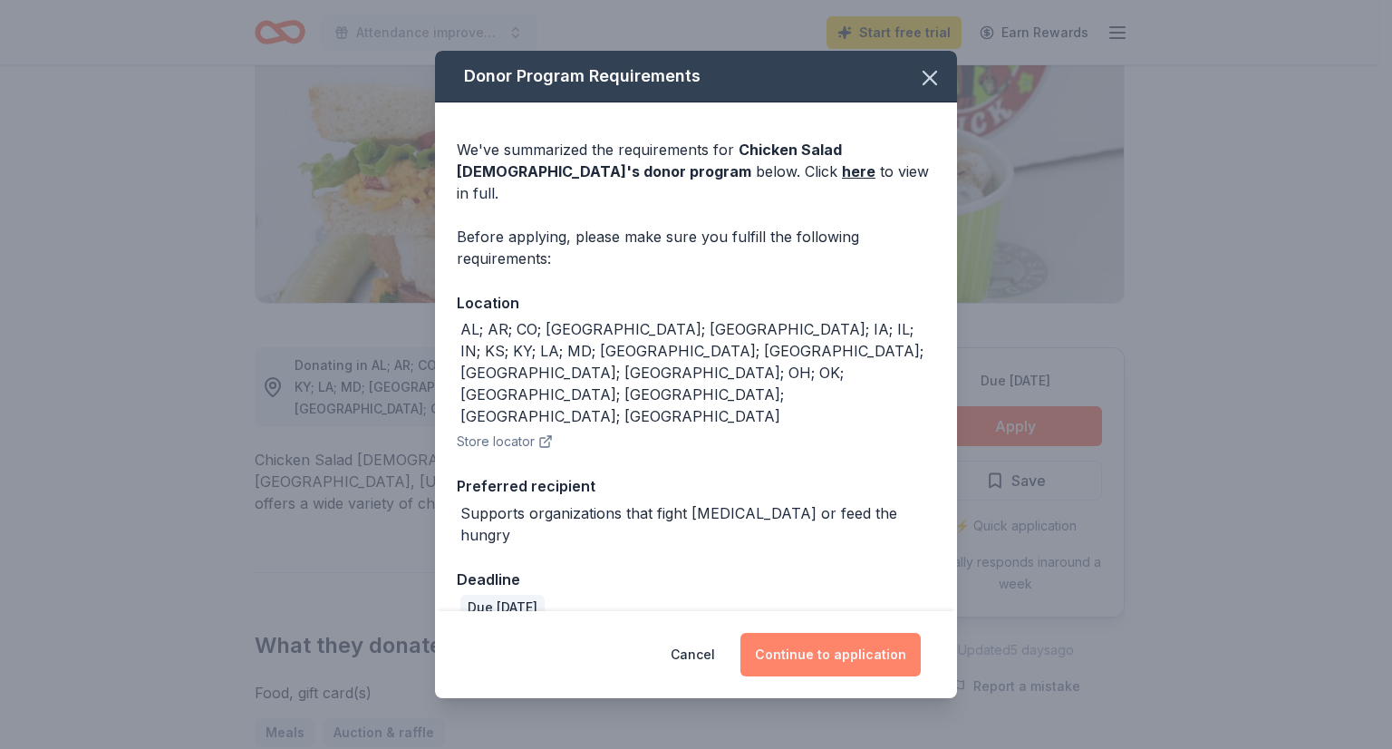
click at [846, 633] on button "Continue to application" at bounding box center [831, 655] width 180 height 44
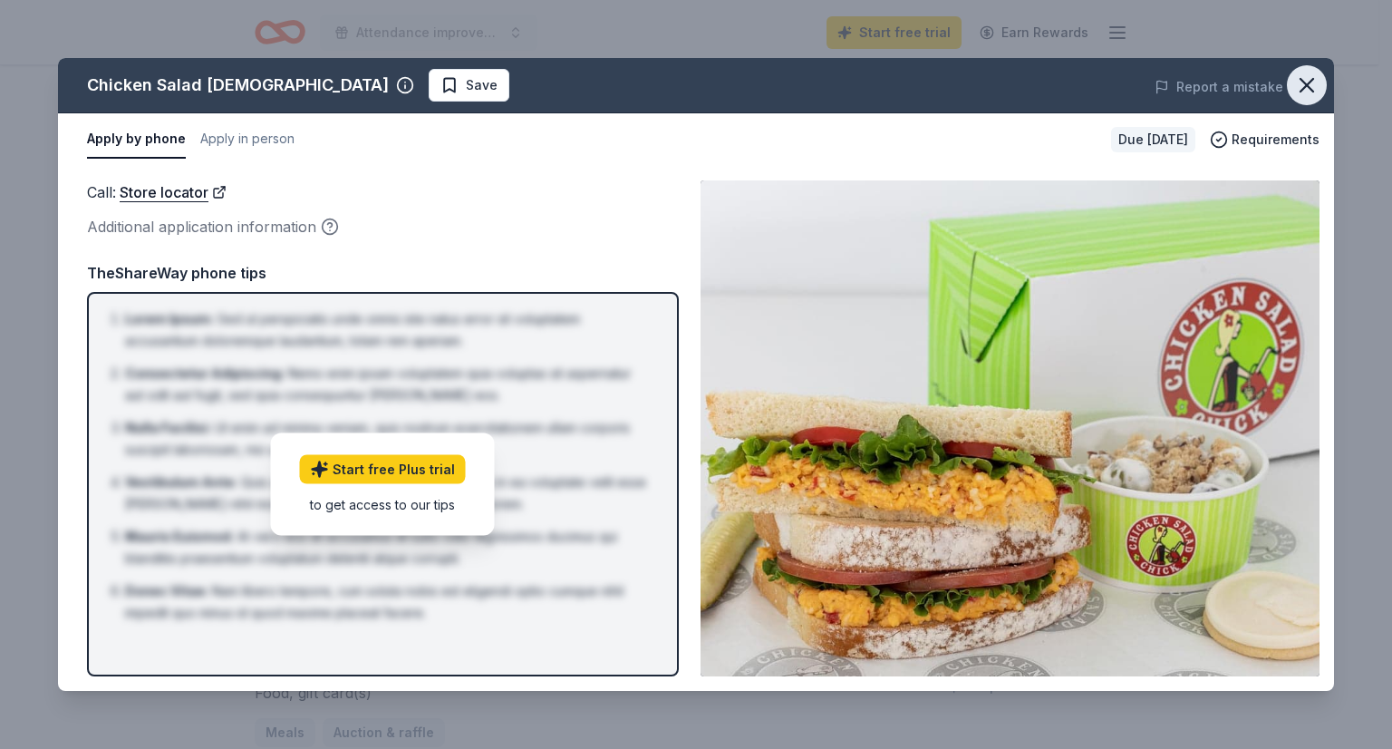
click at [1307, 84] on icon "button" at bounding box center [1307, 85] width 13 height 13
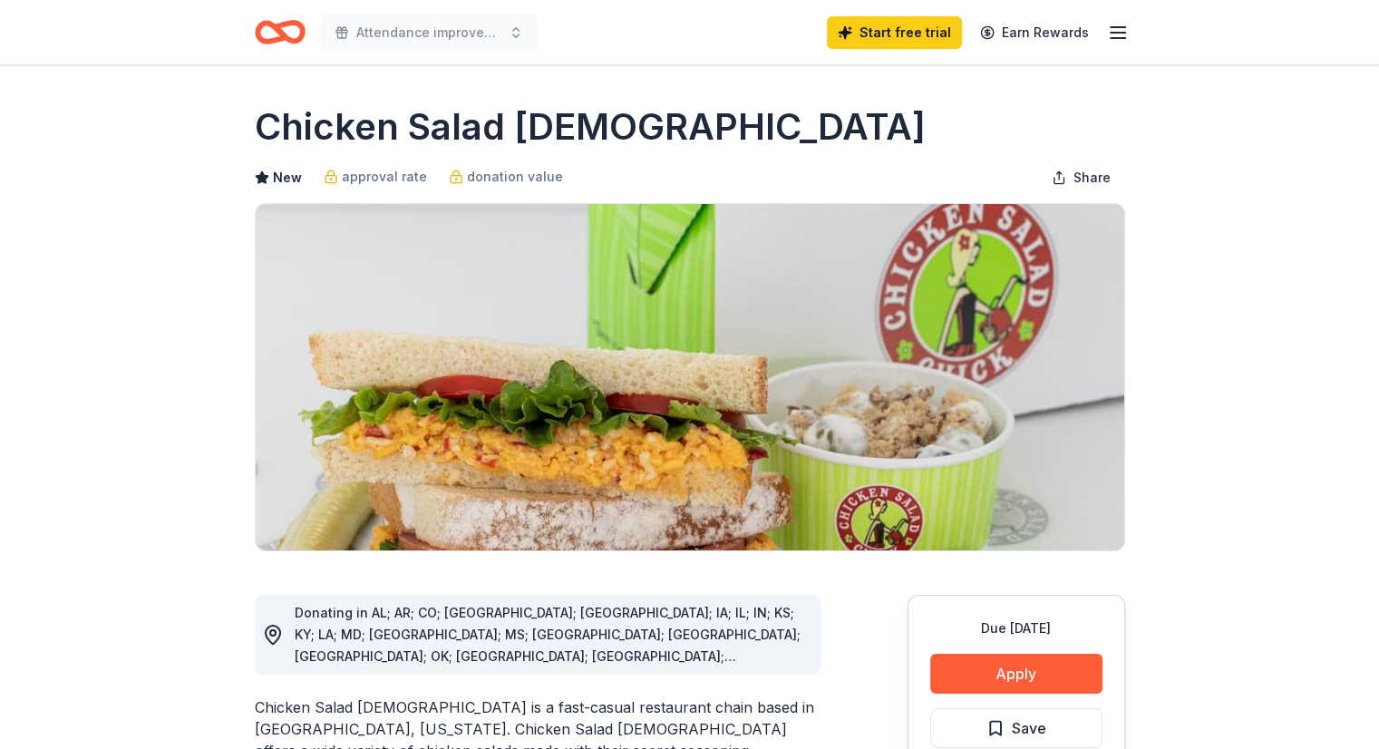
click at [290, 30] on icon "Home" at bounding box center [280, 32] width 51 height 43
